Goal: Find specific page/section: Find specific page/section

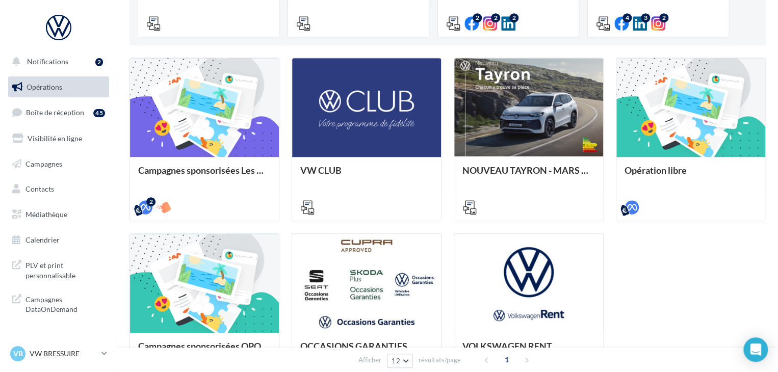
scroll to position [129, 0]
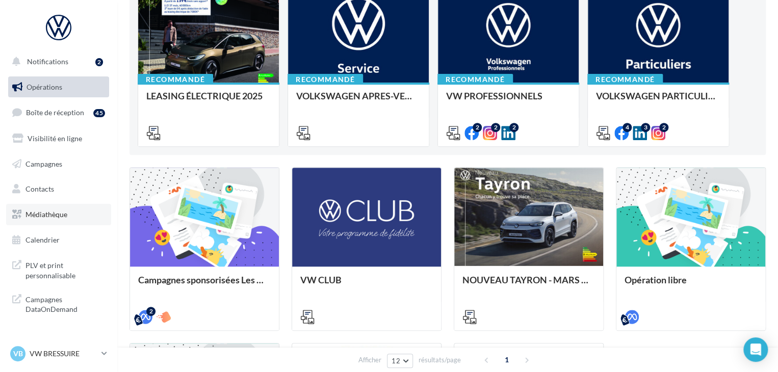
click at [43, 213] on span "Médiathèque" at bounding box center [47, 214] width 42 height 9
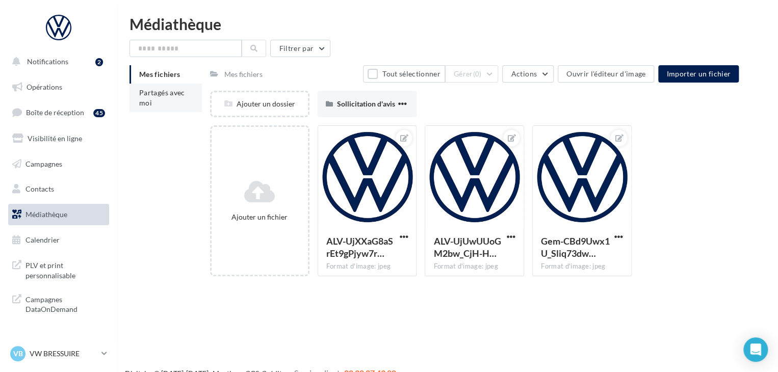
click at [178, 103] on li "Partagés avec moi" at bounding box center [166, 98] width 72 height 29
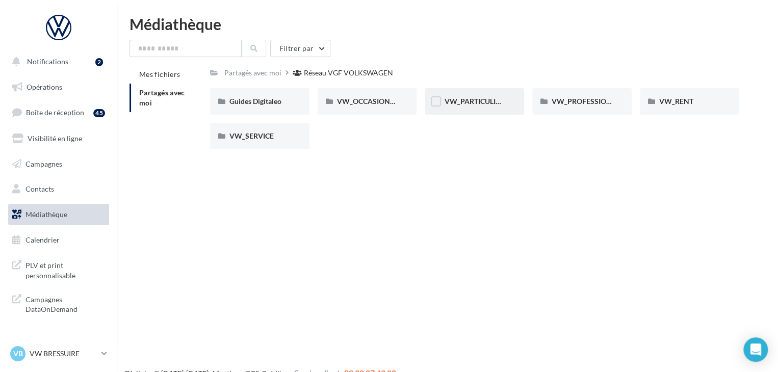
click at [477, 94] on div "VW_PARTICULIERS" at bounding box center [474, 101] width 99 height 27
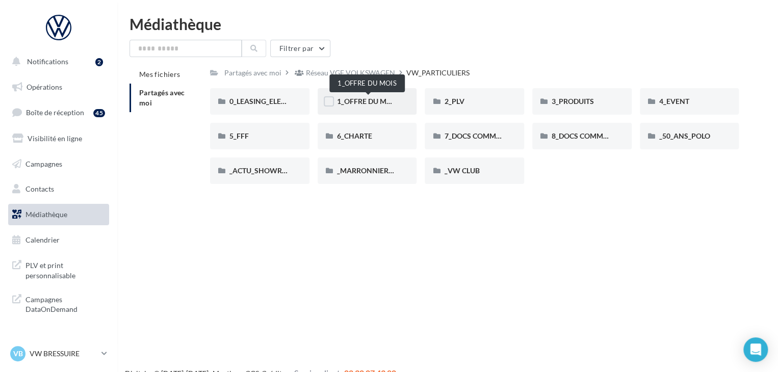
click at [358, 99] on span "1_OFFRE DU MOIS" at bounding box center [367, 101] width 61 height 9
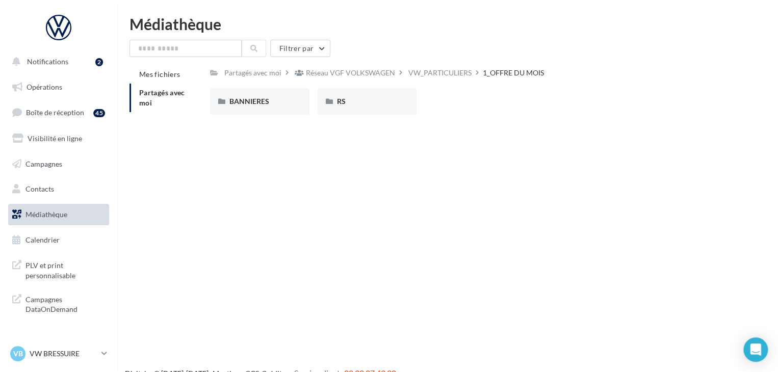
click at [358, 99] on div "RS" at bounding box center [367, 101] width 61 height 10
click at [264, 102] on div "AVEC PO" at bounding box center [260, 101] width 61 height 10
click at [264, 102] on div "ID.3" at bounding box center [260, 101] width 61 height 10
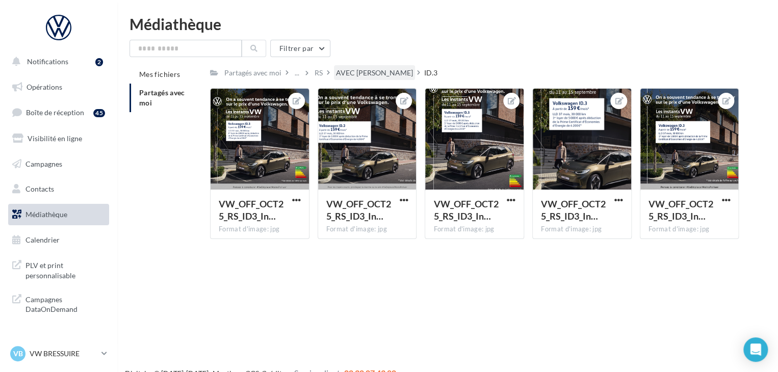
click at [352, 69] on div "AVEC PO" at bounding box center [374, 73] width 77 height 10
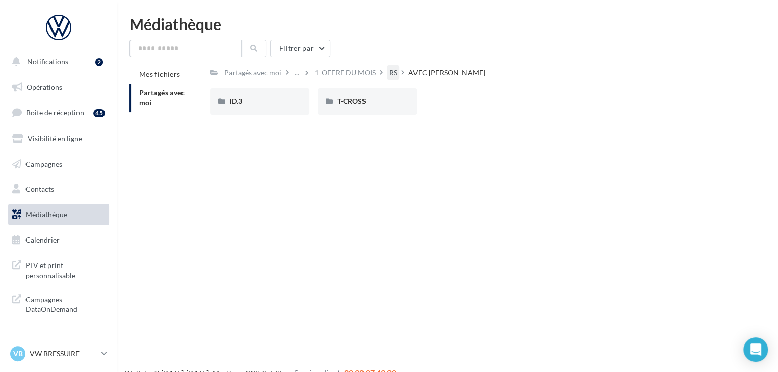
click at [397, 74] on div "RS" at bounding box center [393, 73] width 8 height 10
click at [375, 75] on div "VW_PARTICULIERS" at bounding box center [346, 73] width 63 height 10
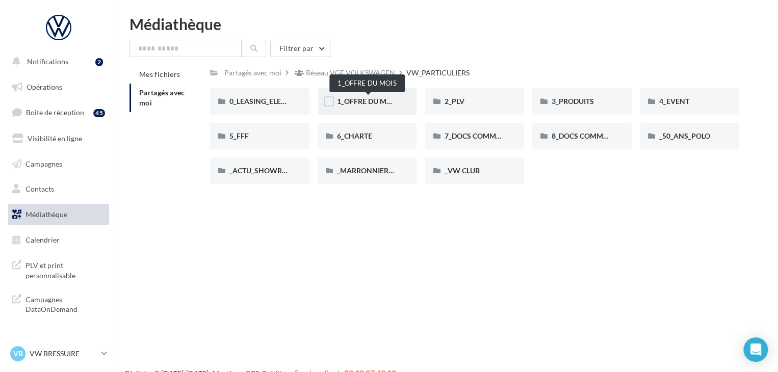
click at [369, 97] on span "1_OFFRE DU MOIS" at bounding box center [367, 101] width 61 height 9
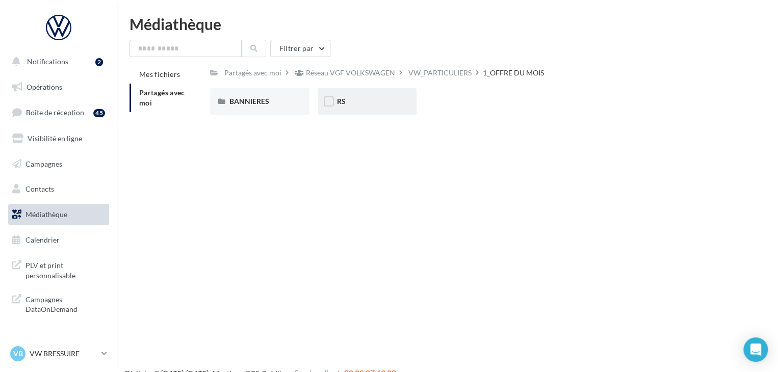
click at [352, 102] on div "RS" at bounding box center [367, 101] width 61 height 10
click at [277, 103] on div "AVEC PO" at bounding box center [260, 101] width 61 height 10
drag, startPoint x: 257, startPoint y: 118, endPoint x: 268, endPoint y: 93, distance: 27.2
click at [268, 93] on div "ID.3 ID.3 T-CROSS T-CROSS" at bounding box center [478, 105] width 537 height 35
click at [268, 93] on div "ID.3" at bounding box center [259, 101] width 99 height 27
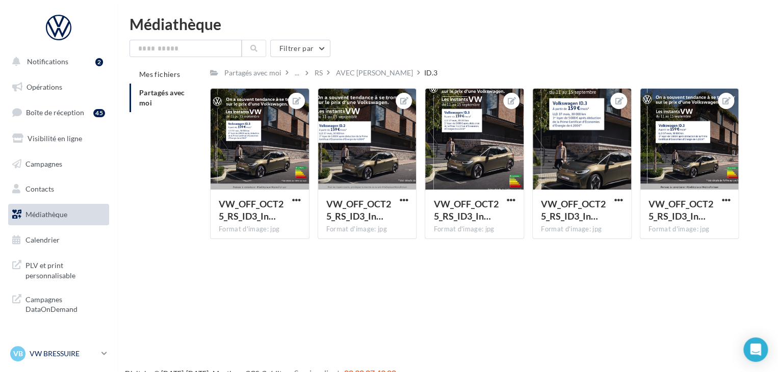
click at [104, 354] on icon at bounding box center [105, 353] width 6 height 9
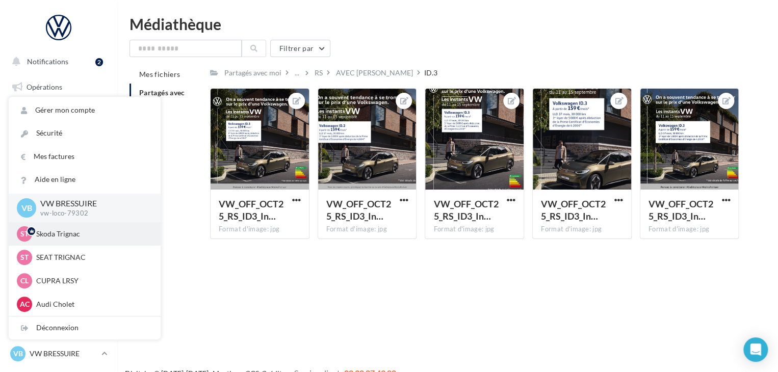
click at [65, 233] on p "Skoda Trignac" at bounding box center [92, 234] width 112 height 10
